Goal: Task Accomplishment & Management: Use online tool/utility

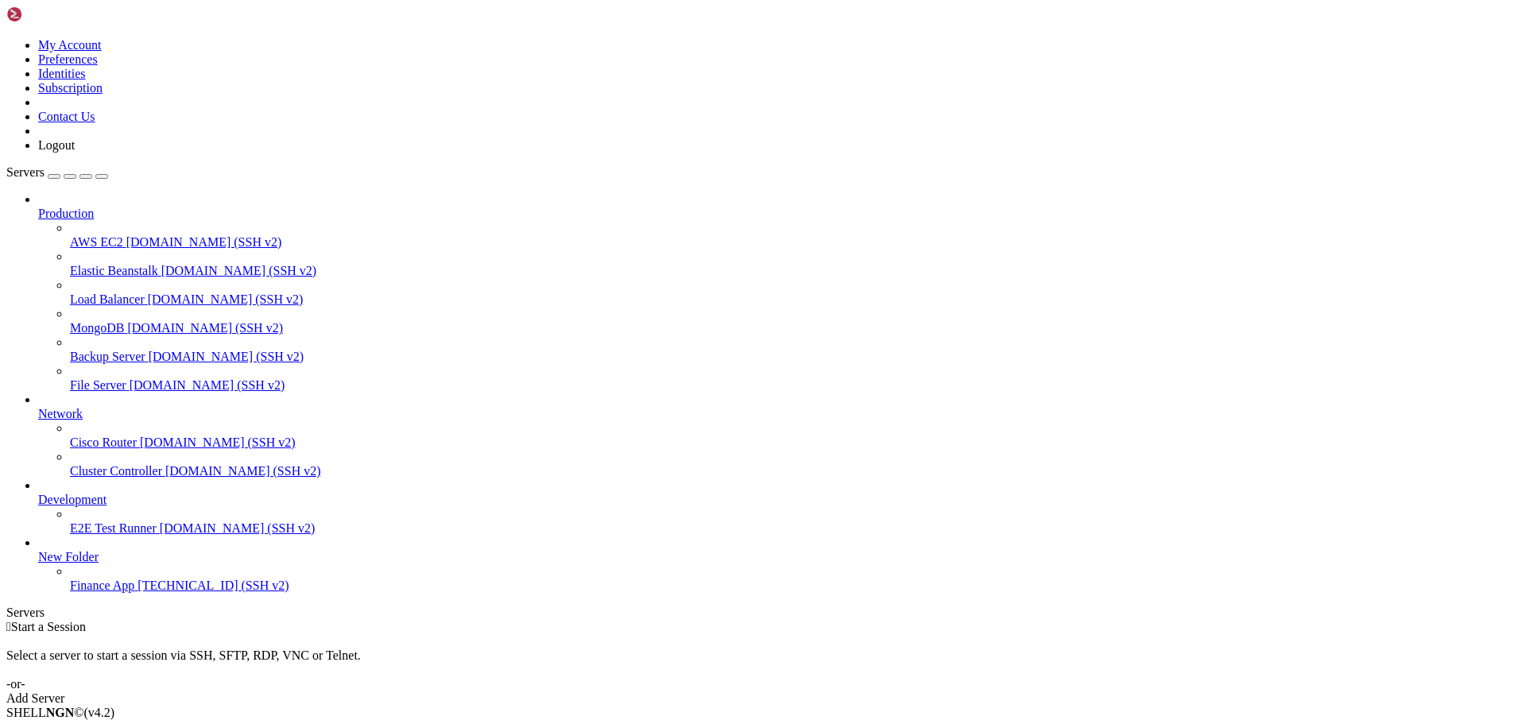
click at [127, 592] on span "Finance App" at bounding box center [102, 586] width 64 height 14
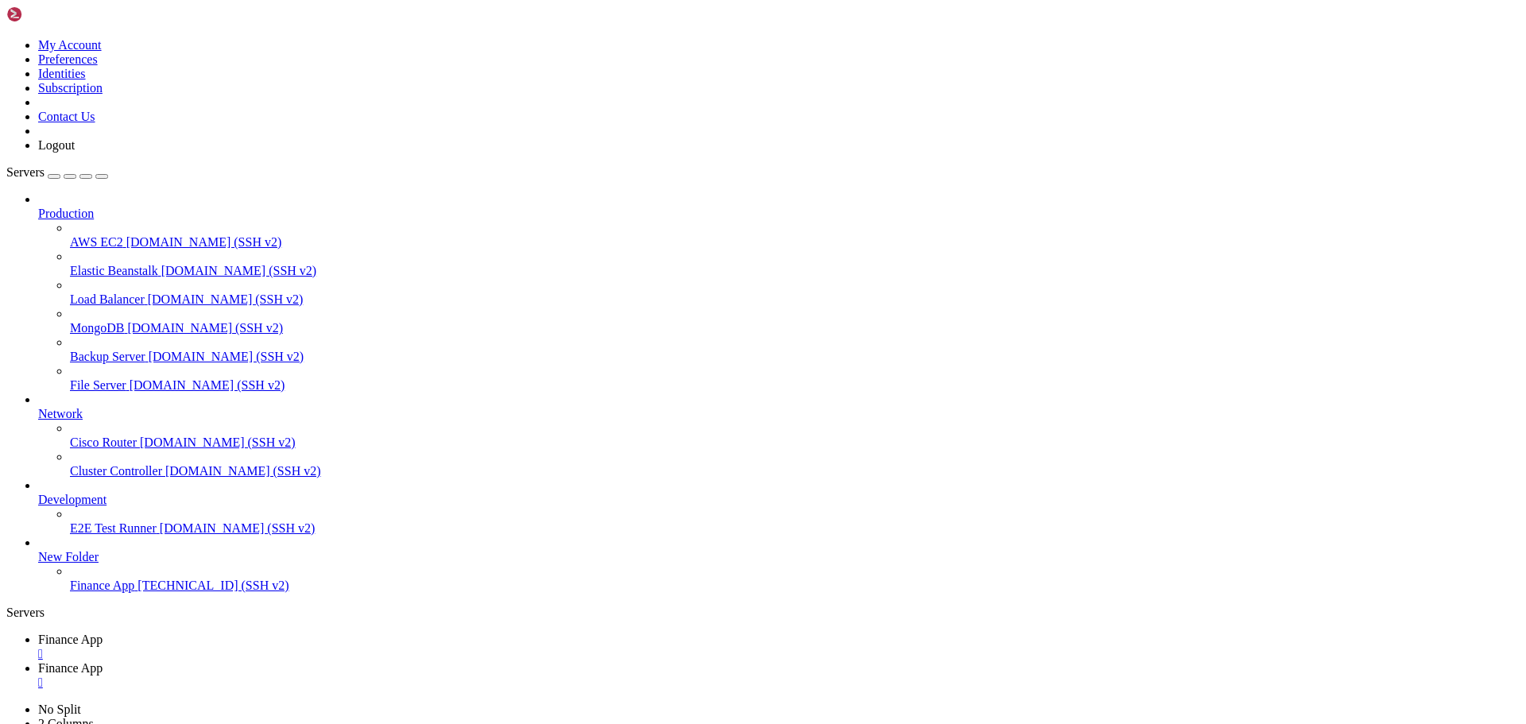
click at [103, 633] on span "Finance App" at bounding box center [70, 640] width 64 height 14
click at [103, 661] on span "Finance App" at bounding box center [70, 668] width 64 height 14
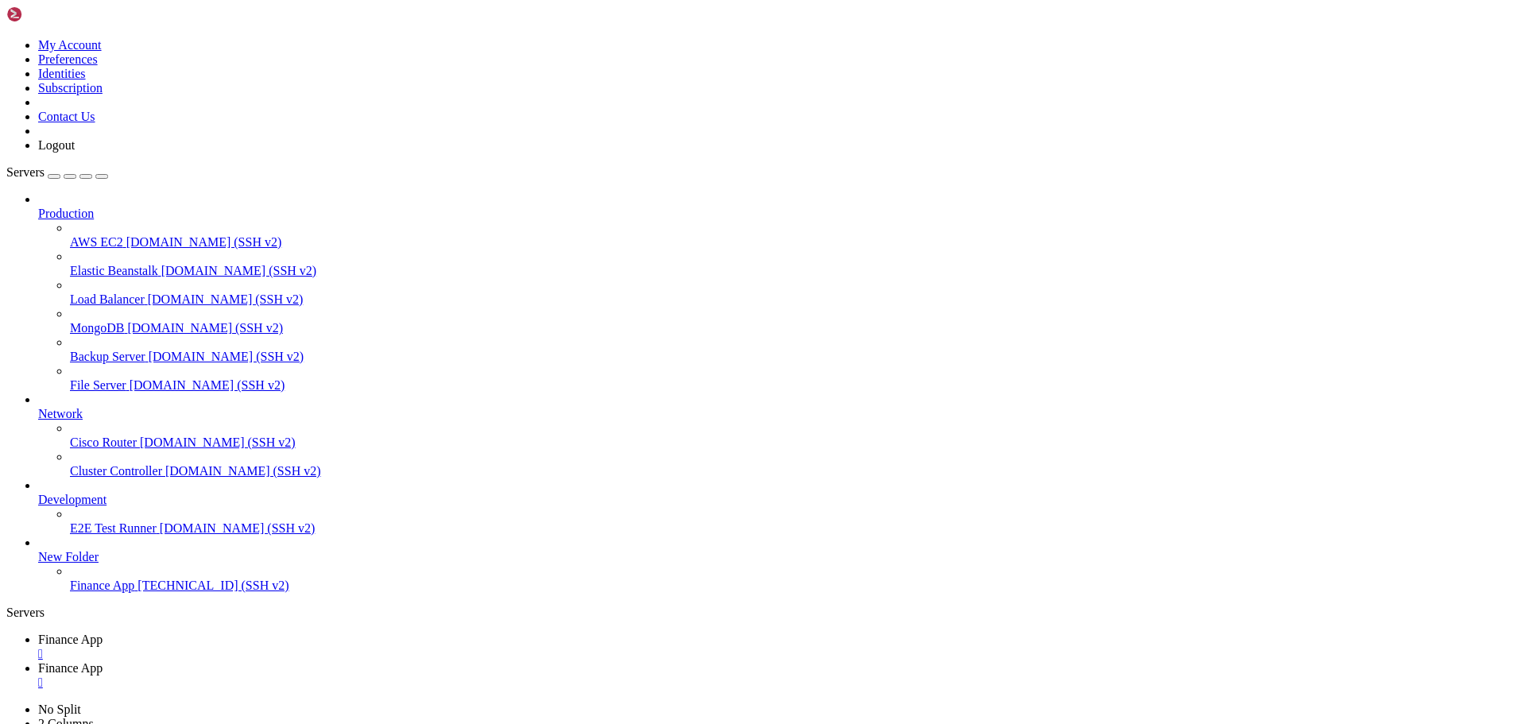
click at [103, 633] on span "Finance App" at bounding box center [70, 640] width 64 height 14
click at [103, 661] on span "Finance App" at bounding box center [70, 668] width 64 height 14
type input "/home/ubuntu/financeapp/financeappenv/bin"
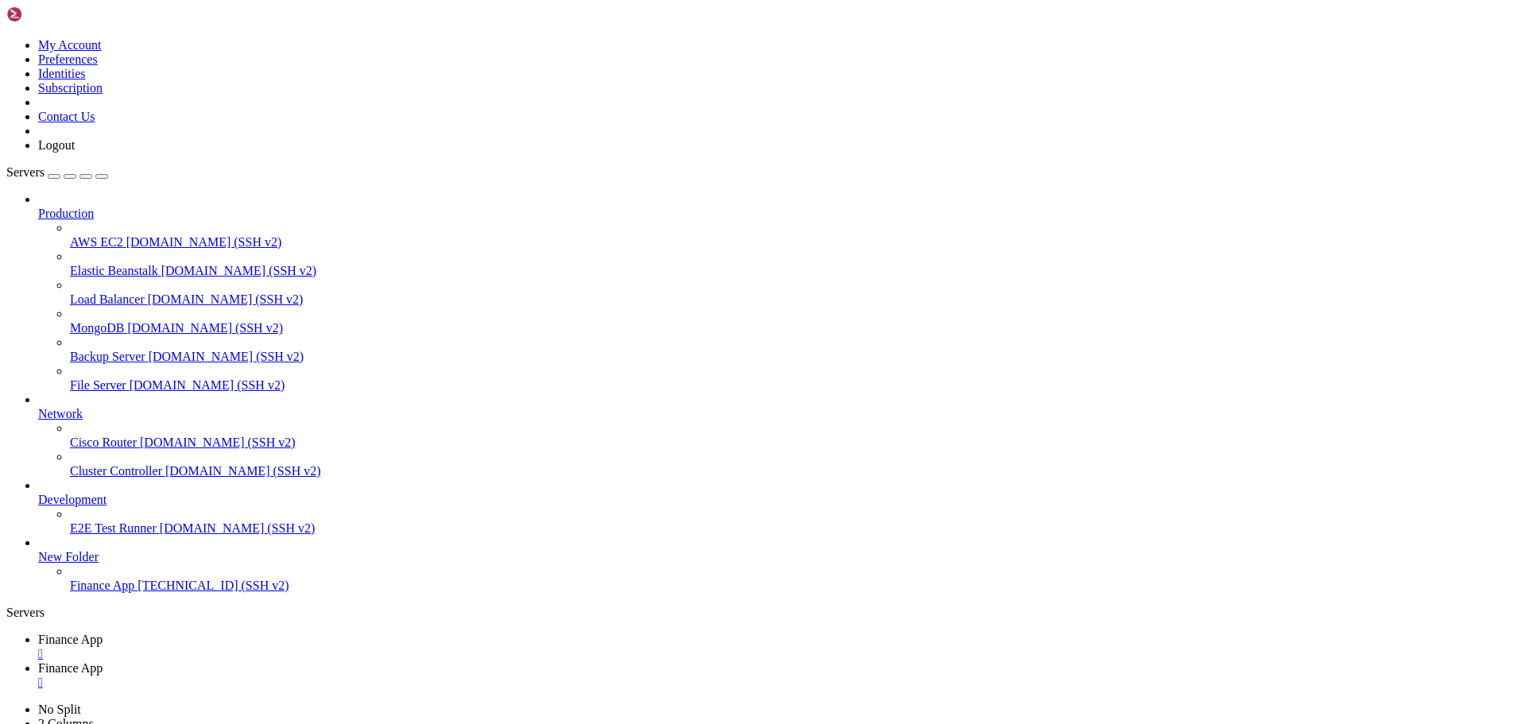
click at [103, 633] on span "Finance App" at bounding box center [70, 640] width 64 height 14
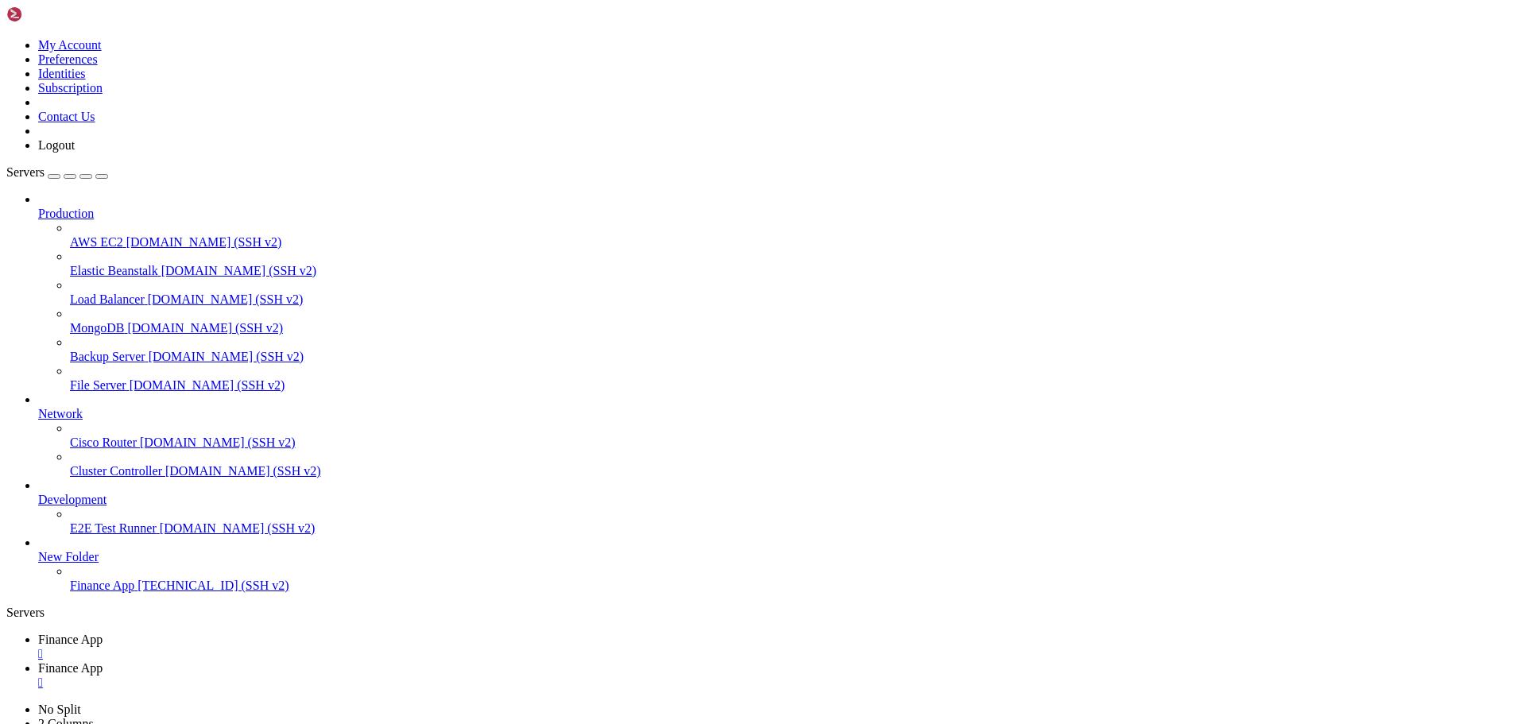
scroll to position [1487, 0]
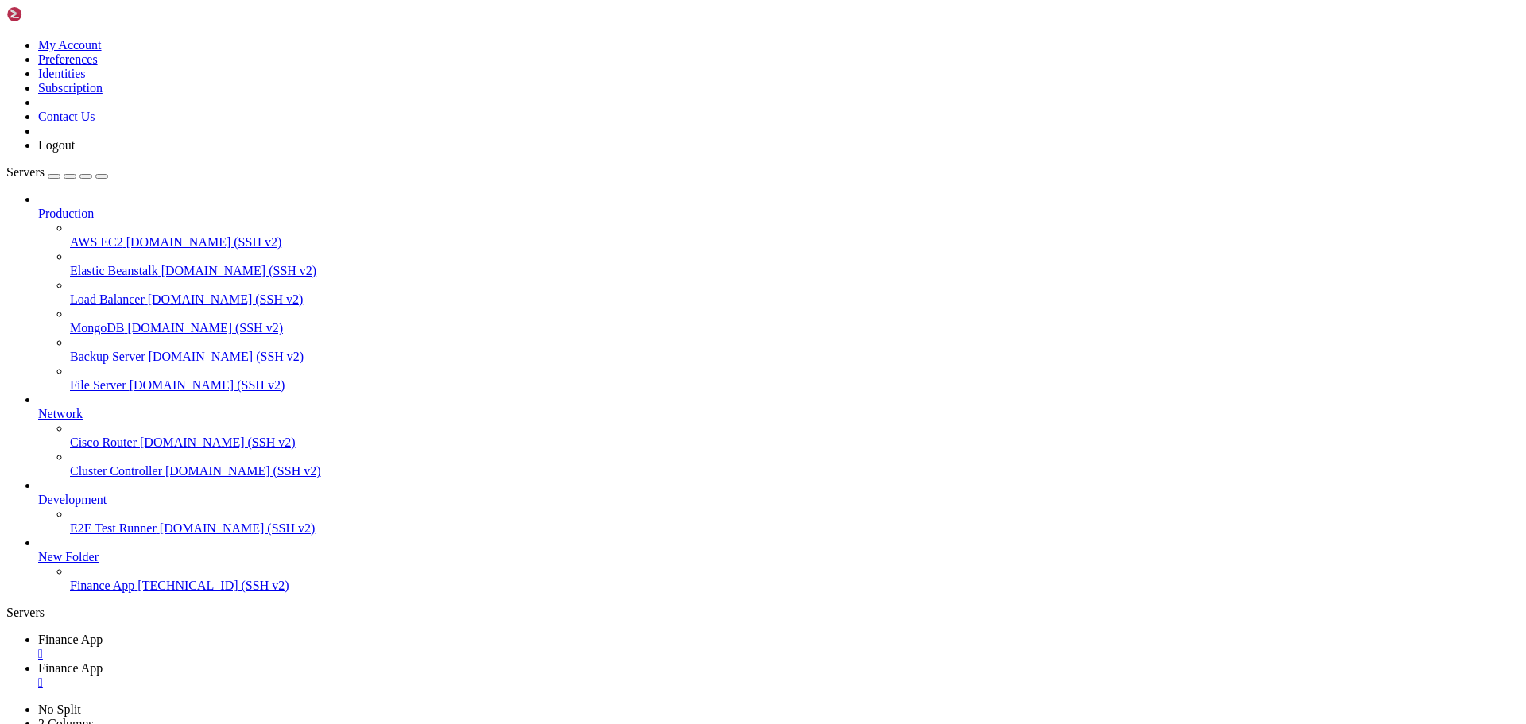
drag, startPoint x: 423, startPoint y: 21, endPoint x: 404, endPoint y: 24, distance: 19.3
click at [423, 676] on div "" at bounding box center [779, 683] width 1482 height 14
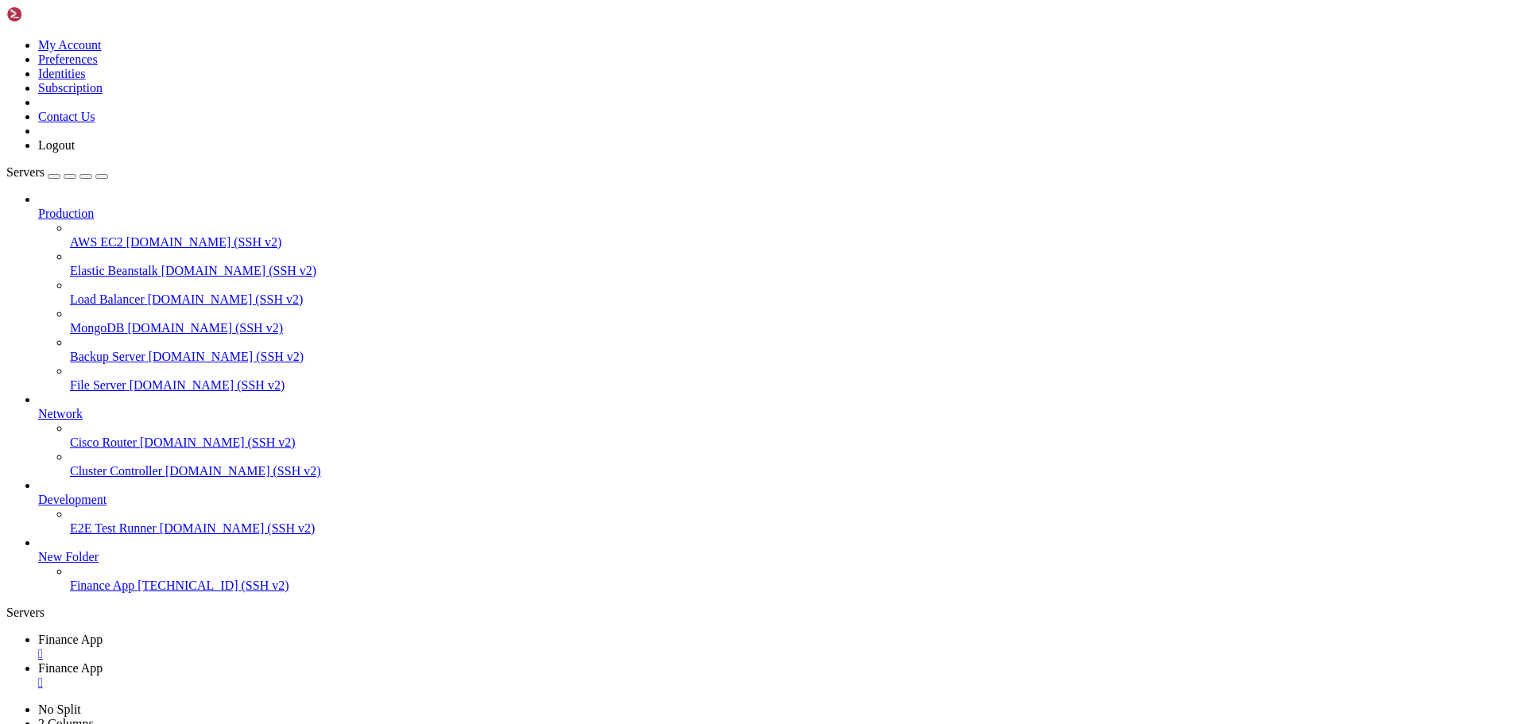
type input "/home/ubuntu/financeapp"
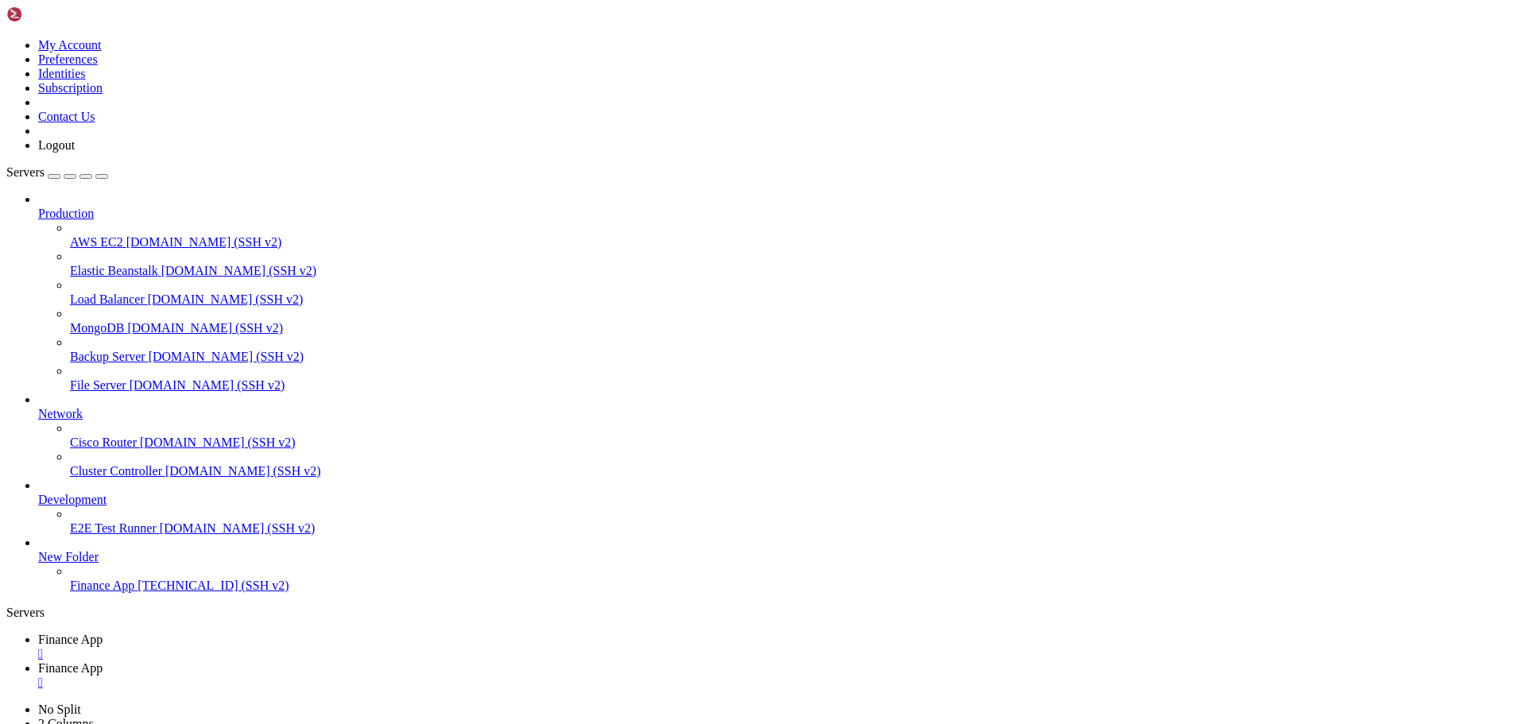
click at [266, 633] on link "Finance App " at bounding box center [779, 647] width 1482 height 29
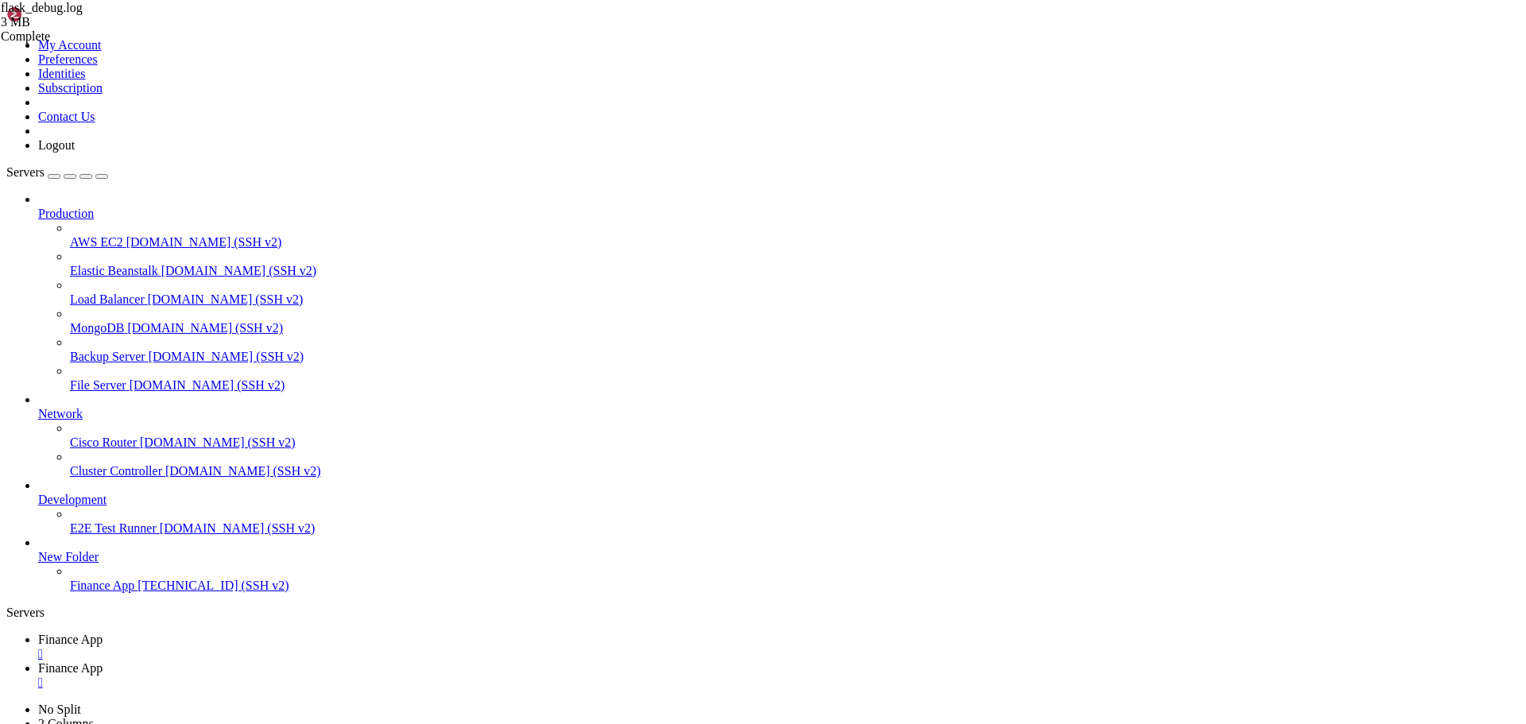
click at [425, 676] on div "" at bounding box center [779, 683] width 1482 height 14
